Goal: Task Accomplishment & Management: Use online tool/utility

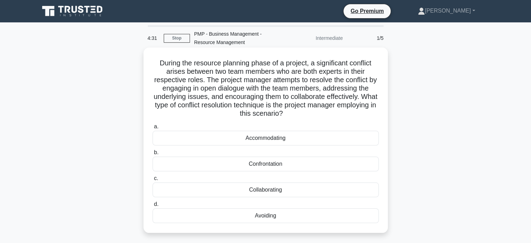
click at [285, 188] on div "Collaborating" at bounding box center [266, 189] width 226 height 15
click at [153, 181] on input "c. Collaborating" at bounding box center [153, 178] width 0 height 5
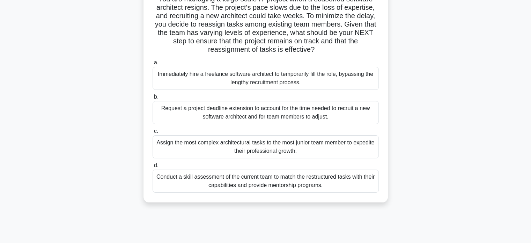
scroll to position [66, 0]
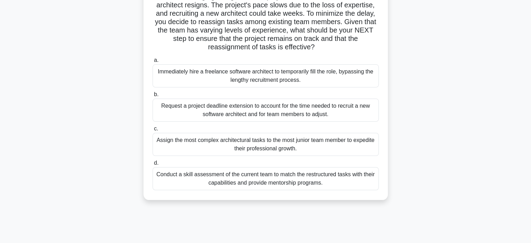
click at [276, 184] on div "Conduct a skill assessment of the current team to match the restructured tasks …" at bounding box center [266, 178] width 226 height 23
click at [153, 165] on input "d. Conduct a skill assessment of the current team to match the restructured tas…" at bounding box center [153, 163] width 0 height 5
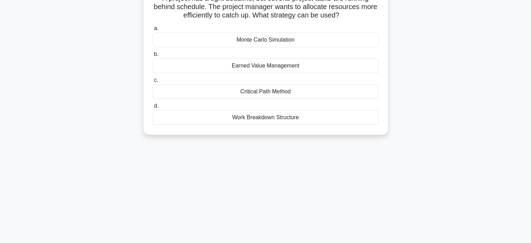
scroll to position [0, 0]
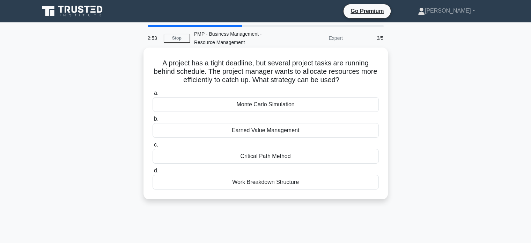
click at [276, 132] on div "Earned Value Management" at bounding box center [266, 130] width 226 height 15
click at [153, 121] on input "b. Earned Value Management" at bounding box center [153, 119] width 0 height 5
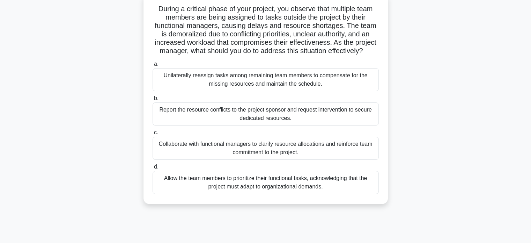
scroll to position [57, 0]
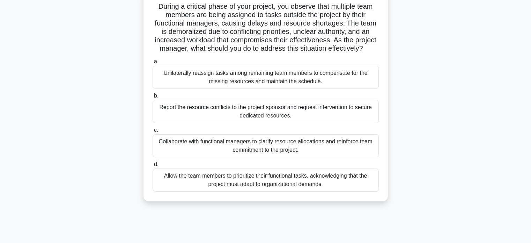
click at [257, 146] on div "Collaborate with functional managers to clarify resource allocations and reinfo…" at bounding box center [266, 145] width 226 height 23
click at [153, 132] on input "c. Collaborate with functional managers to clarify resource allocations and rei…" at bounding box center [153, 130] width 0 height 5
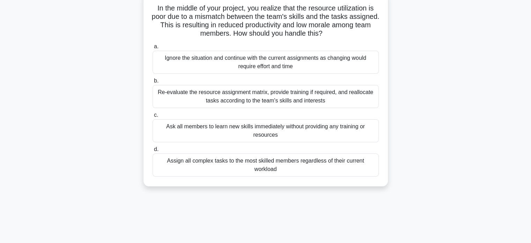
scroll to position [0, 0]
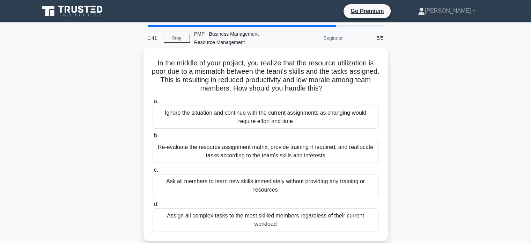
click at [294, 155] on div "Re-evaluate the resource assignment matrix, provide training if required, and r…" at bounding box center [266, 151] width 226 height 23
click at [153, 138] on input "b. Re-evaluate the resource assignment matrix, provide training if required, an…" at bounding box center [153, 135] width 0 height 5
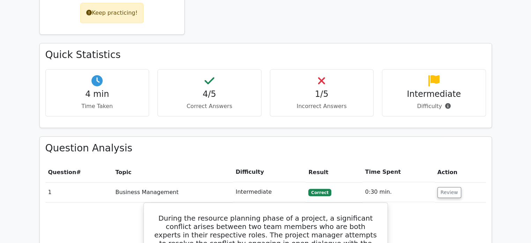
scroll to position [370, 0]
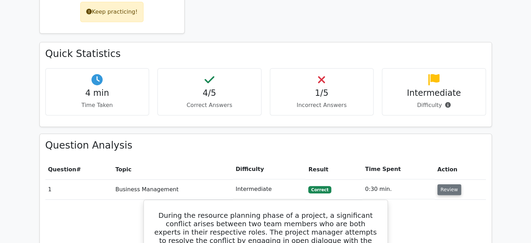
click at [451, 184] on button "Review" at bounding box center [449, 189] width 24 height 11
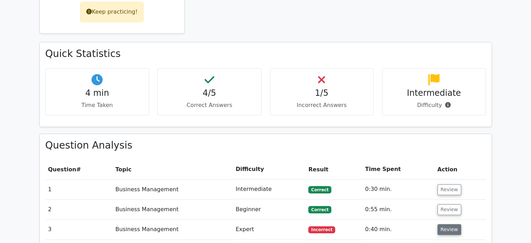
click at [451, 224] on button "Review" at bounding box center [449, 229] width 24 height 11
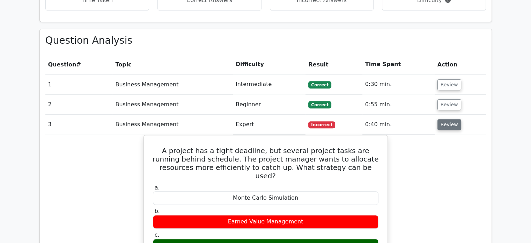
scroll to position [474, 0]
